Goal: Information Seeking & Learning: Learn about a topic

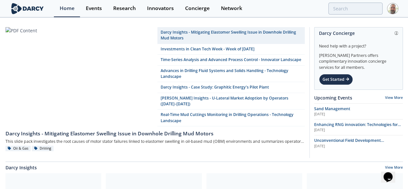
click at [31, 9] on img at bounding box center [27, 8] width 35 height 11
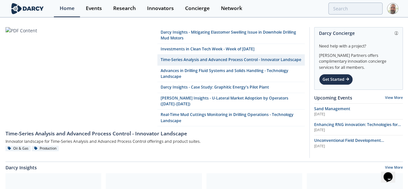
click at [33, 10] on img at bounding box center [27, 8] width 35 height 11
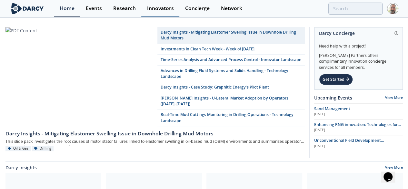
click at [159, 8] on div "Innovators" at bounding box center [160, 8] width 27 height 5
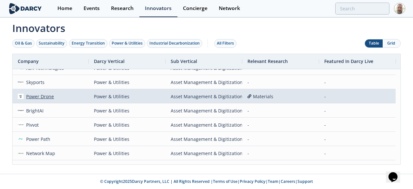
click at [40, 96] on div "Power Drone" at bounding box center [39, 96] width 31 height 14
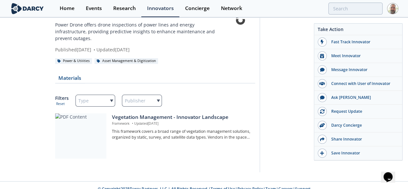
drag, startPoint x: 63, startPoint y: 120, endPoint x: 67, endPoint y: 119, distance: 4.0
click at [63, 120] on div at bounding box center [80, 135] width 51 height 45
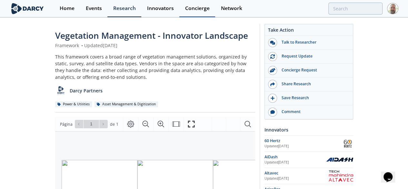
click at [185, 10] on div "Concierge" at bounding box center [197, 8] width 25 height 5
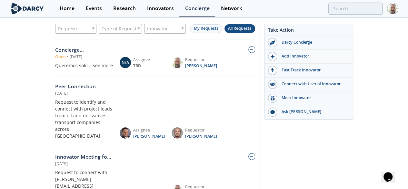
click at [113, 64] on div "...see more" at bounding box center [101, 65] width 24 height 7
